Goal: Transaction & Acquisition: Subscribe to service/newsletter

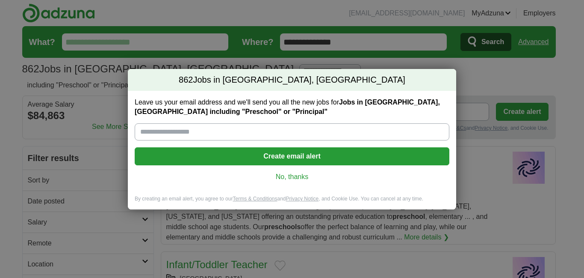
click at [157, 135] on input "Leave us your email address and we'll send you all the new jobs for Jobs in [GE…" at bounding box center [292, 131] width 315 height 17
type input "**********"
click at [276, 154] on button "Create email alert" at bounding box center [292, 156] width 315 height 18
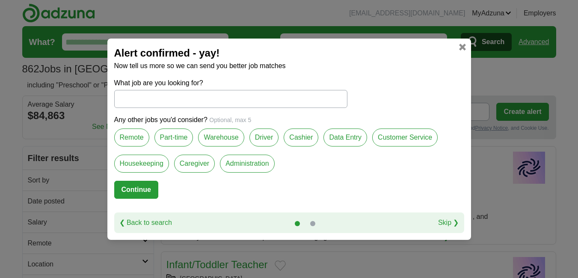
click at [175, 136] on label "Part-time" at bounding box center [173, 137] width 39 height 18
click at [142, 187] on button "Continue" at bounding box center [136, 190] width 44 height 18
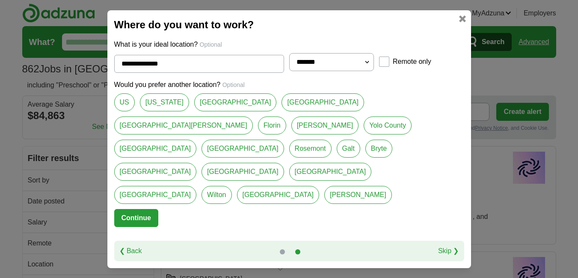
click at [211, 111] on link "[GEOGRAPHIC_DATA]" at bounding box center [235, 102] width 83 height 18
click at [197, 139] on link "[GEOGRAPHIC_DATA]" at bounding box center [155, 148] width 83 height 18
type input "*********"
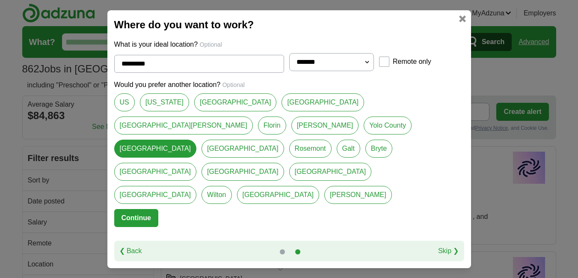
click at [142, 209] on button "Continue" at bounding box center [136, 218] width 44 height 18
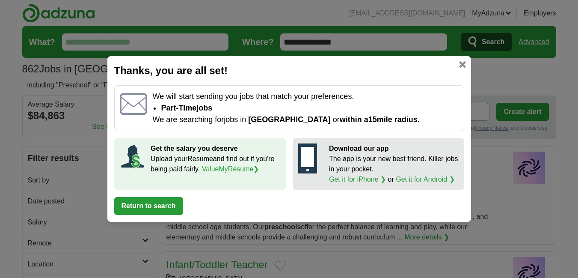
click at [464, 63] on link at bounding box center [462, 64] width 7 height 7
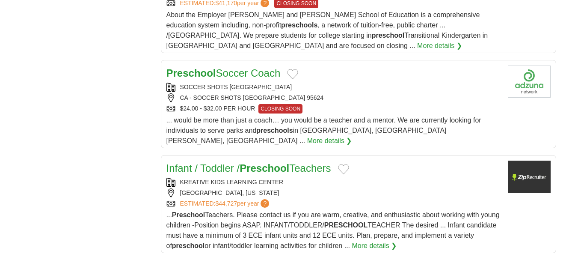
scroll to position [1027, 0]
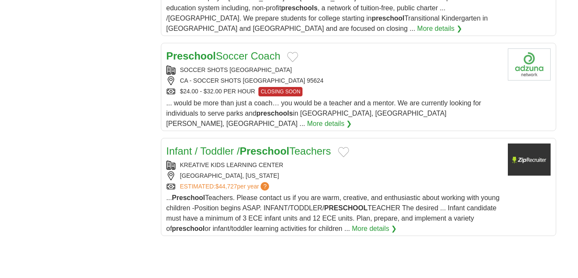
click at [352, 118] on link "More details ❯" at bounding box center [329, 123] width 45 height 10
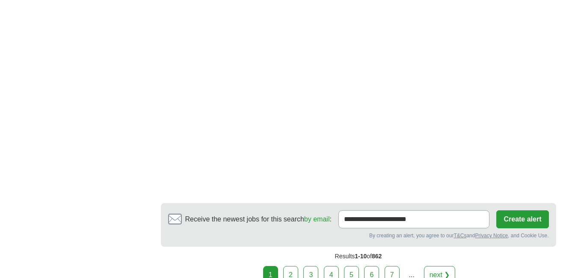
scroll to position [1643, 0]
